Goal: Task Accomplishment & Management: Manage account settings

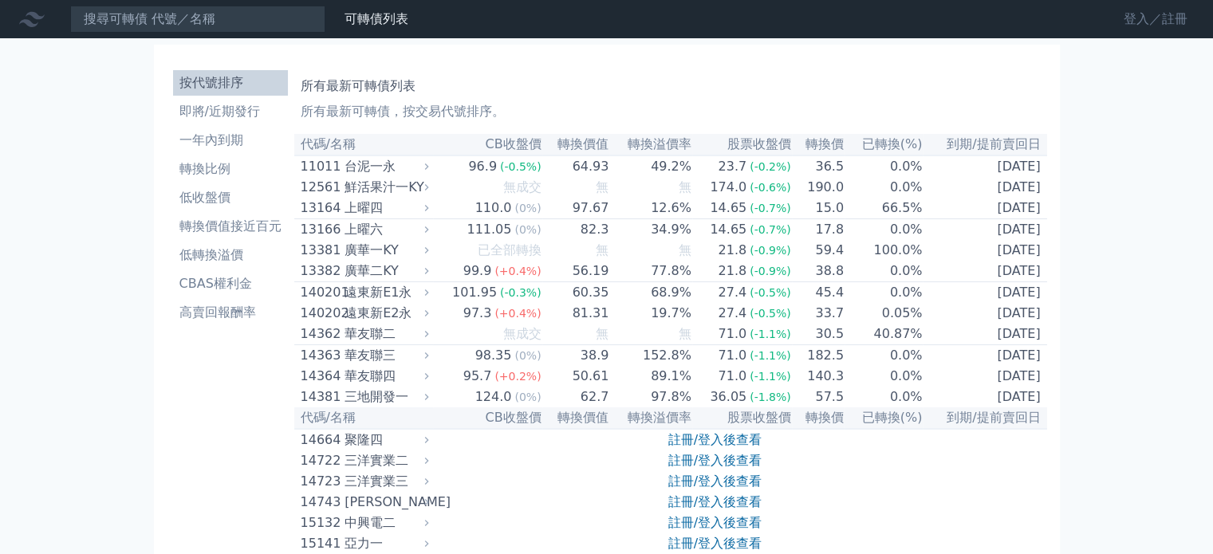
click at [1159, 16] on link "登入／註冊" at bounding box center [1155, 19] width 89 height 26
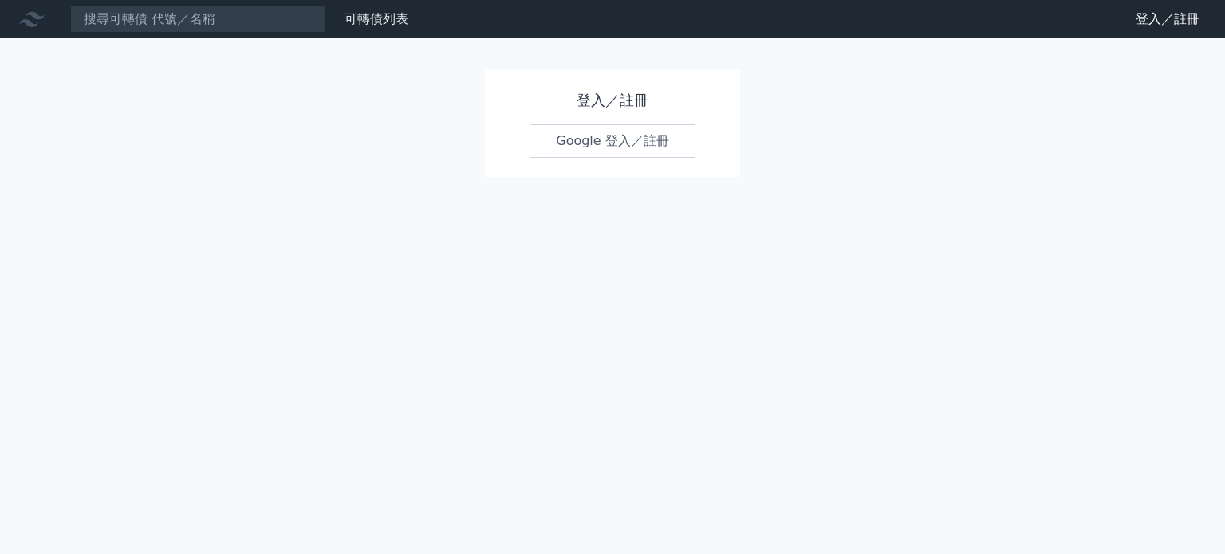
click at [589, 133] on link "Google 登入／註冊" at bounding box center [613, 141] width 166 height 34
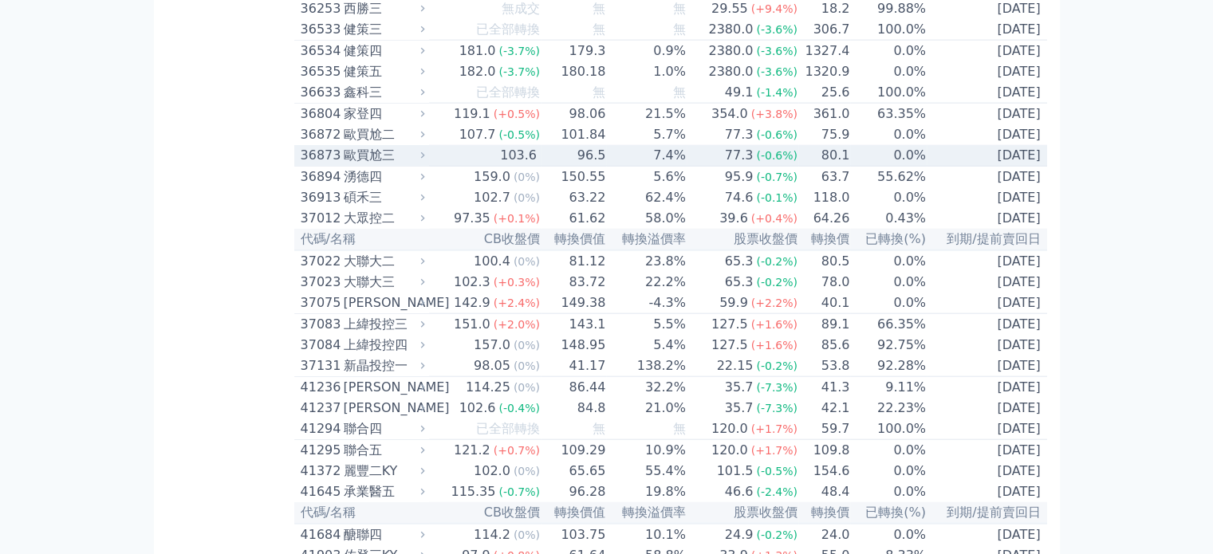
scroll to position [3750, 0]
